Goal: Browse casually

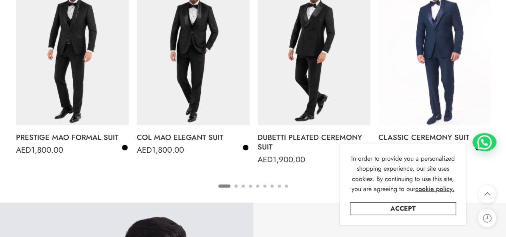
scroll to position [720, 0]
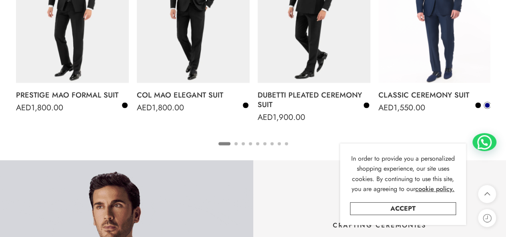
click at [385, 210] on link "Accept" at bounding box center [403, 208] width 106 height 13
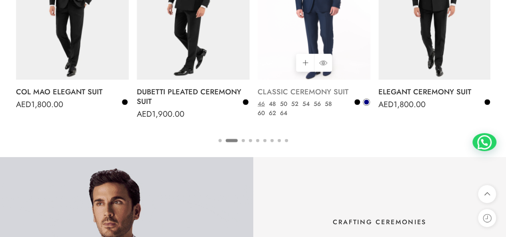
scroll to position [679, 0]
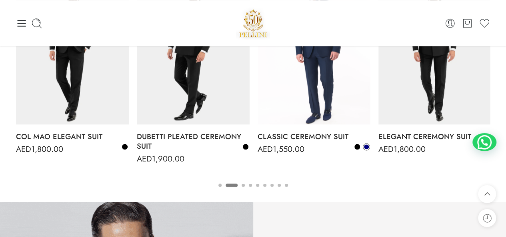
click at [243, 184] on button "3" at bounding box center [243, 192] width 3 height 17
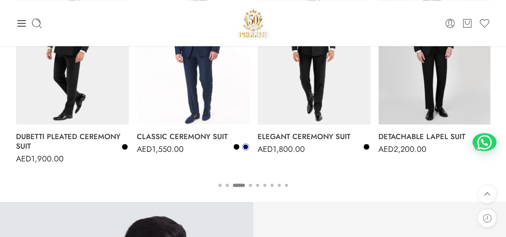
click at [243, 184] on button "3" at bounding box center [239, 192] width 12 height 17
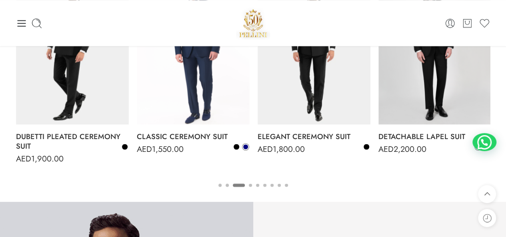
click at [252, 186] on ul "1 2 3 4 5 6 7 8 9" at bounding box center [253, 185] width 474 height 10
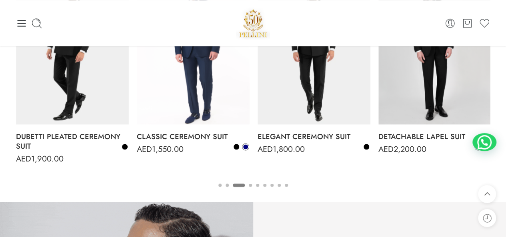
click at [255, 185] on ul "1 2 3 4 5 6 7 8 9" at bounding box center [253, 185] width 474 height 10
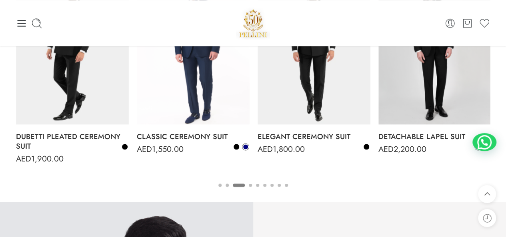
click at [272, 185] on button "7" at bounding box center [272, 192] width 3 height 17
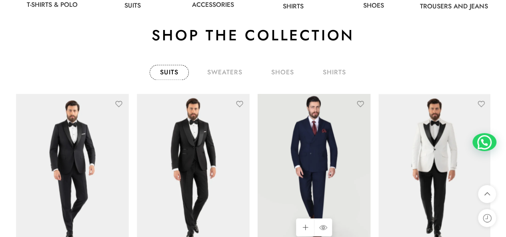
scroll to position [639, 0]
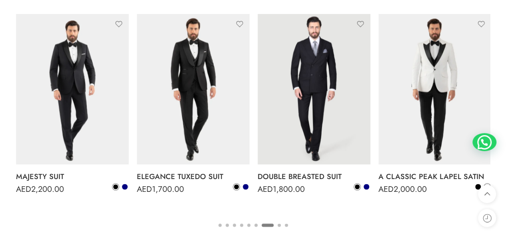
click at [279, 225] on button "8" at bounding box center [279, 232] width 3 height 17
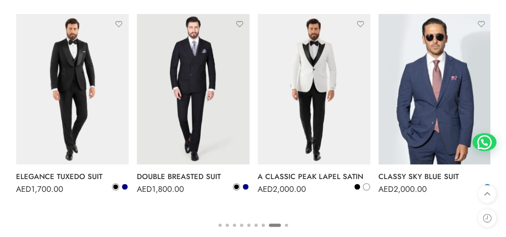
click at [286, 224] on button "9" at bounding box center [286, 232] width 3 height 17
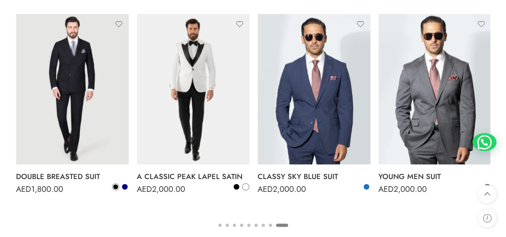
drag, startPoint x: 286, startPoint y: 224, endPoint x: 0, endPoint y: 240, distance: 286.2
drag, startPoint x: 283, startPoint y: 224, endPoint x: 201, endPoint y: 231, distance: 81.5
click at [201, 231] on div "Suits sweaters shoes shirts Select options PRESTIGE MAO FORMAL SUIT AED 1,800.0…" at bounding box center [253, 105] width 482 height 257
click at [220, 224] on button "1" at bounding box center [219, 232] width 3 height 17
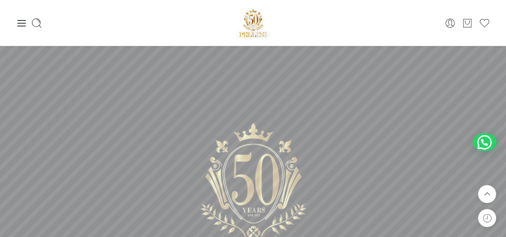
scroll to position [0, 0]
